Goal: Find specific page/section: Find specific page/section

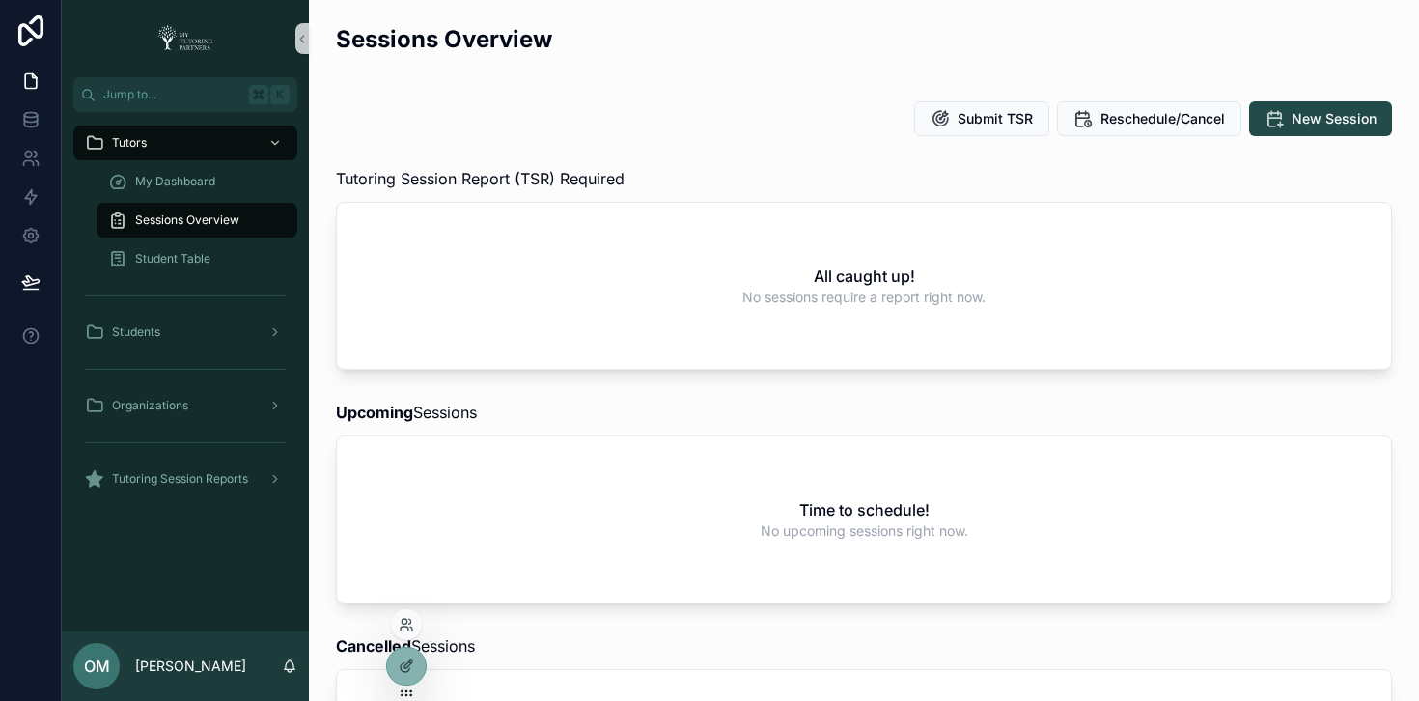
click at [414, 623] on div at bounding box center [406, 624] width 31 height 31
click at [405, 626] on icon at bounding box center [405, 628] width 8 height 4
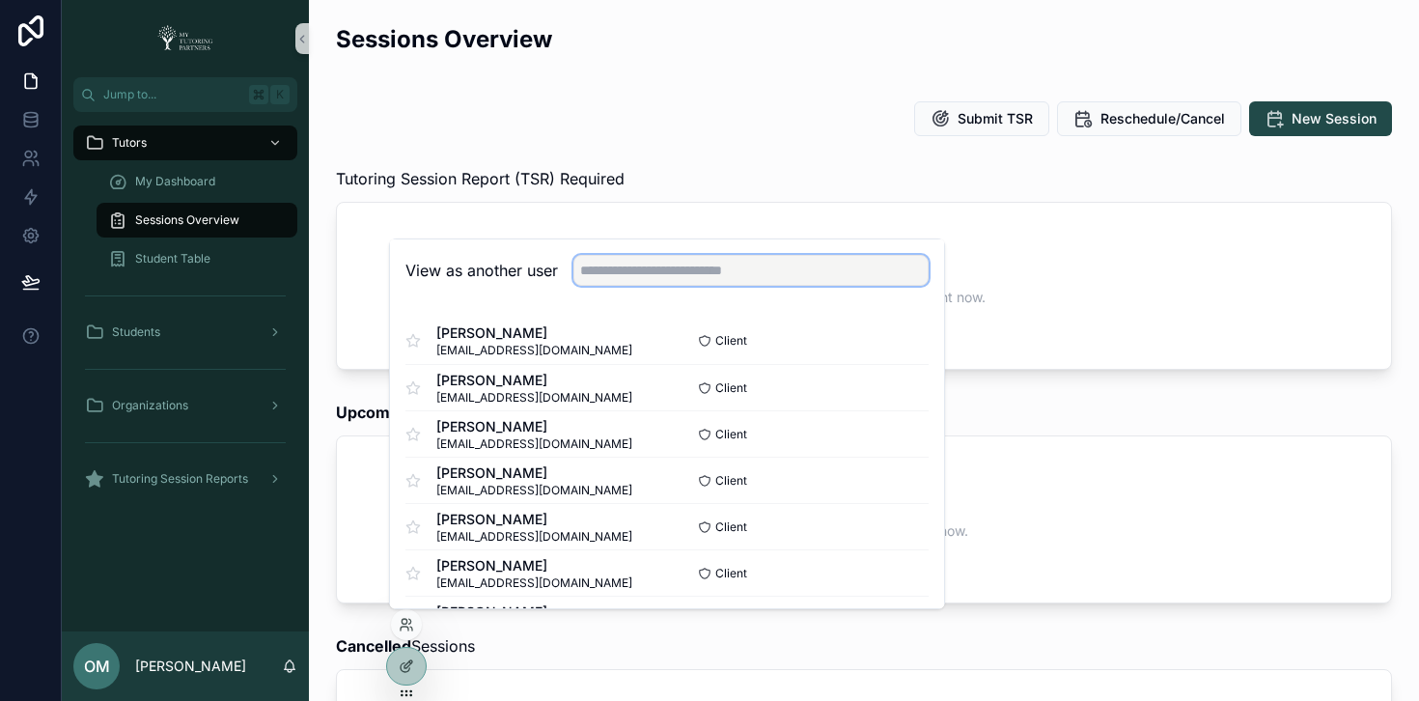
click at [777, 278] on input "text" at bounding box center [750, 270] width 355 height 31
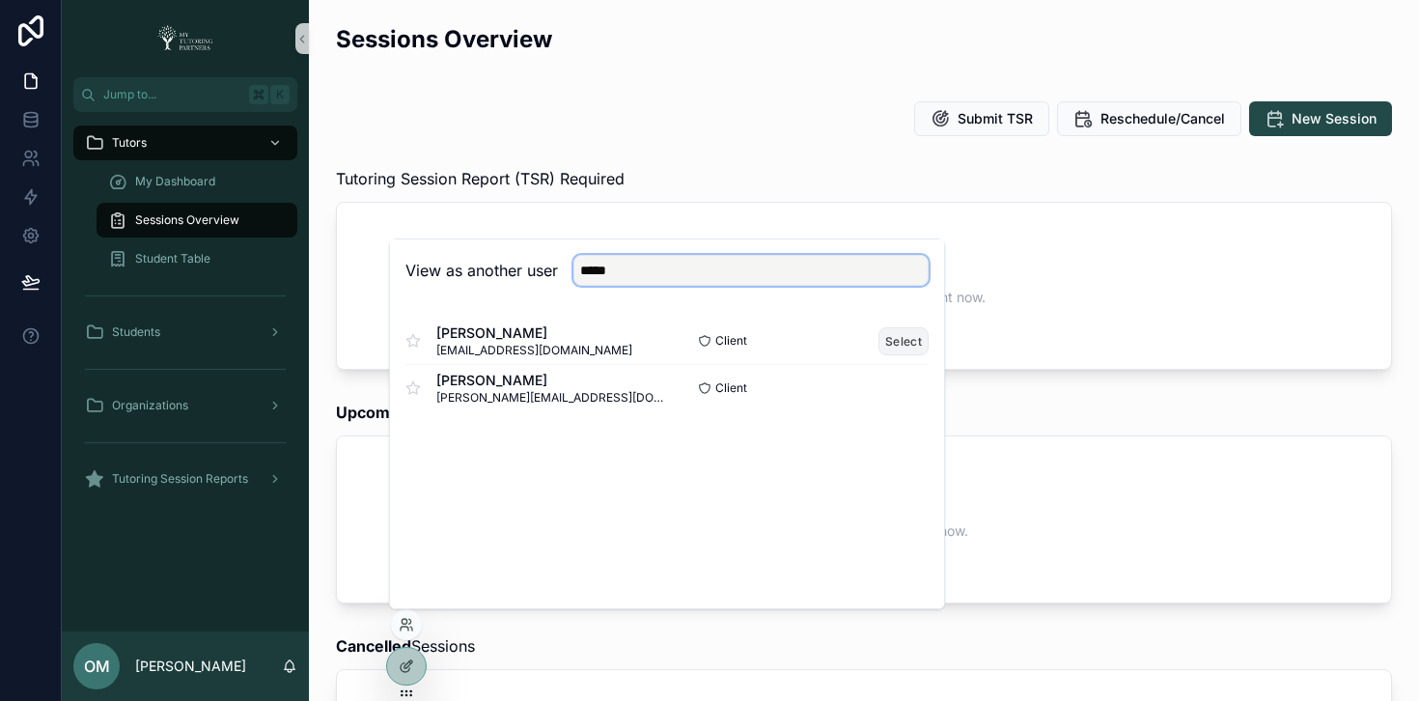
type input "*****"
click at [908, 332] on button "Select" at bounding box center [903, 341] width 50 height 28
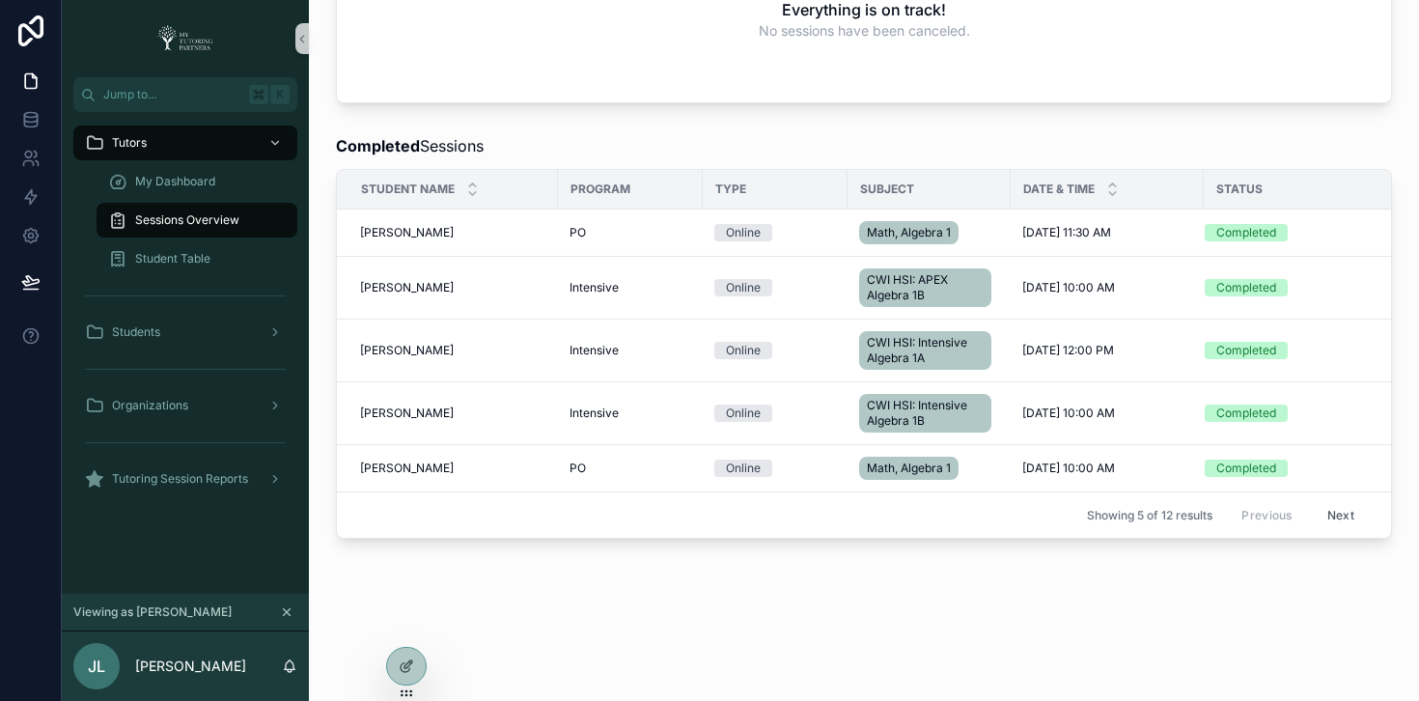
scroll to position [963, 0]
click at [234, 189] on div "My Dashboard" at bounding box center [197, 181] width 178 height 31
